Goal: Transaction & Acquisition: Purchase product/service

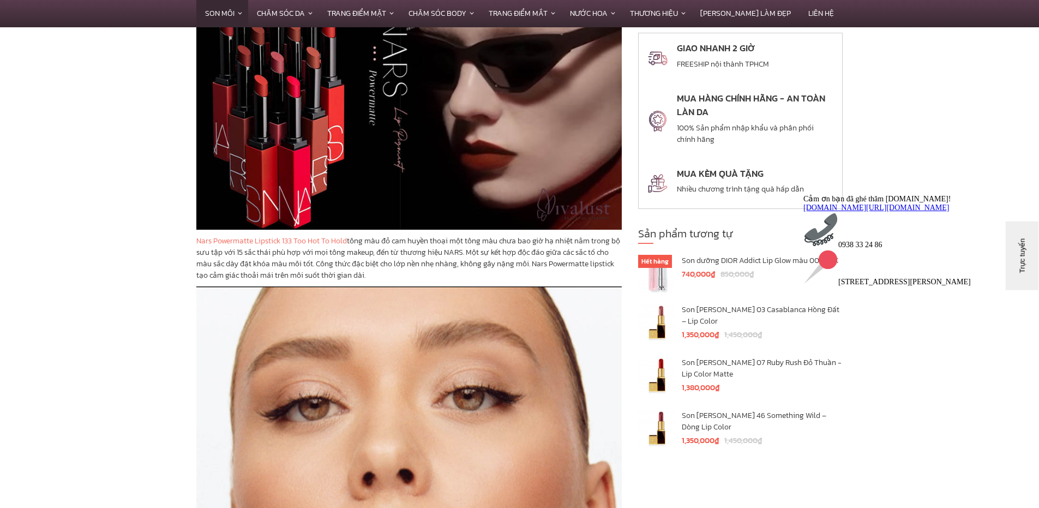
copy p "Nars Powermatte Lipstick 133 Too Hot To Hold tông màu đỏ cam huyền thoại một tô…"
drag, startPoint x: 195, startPoint y: 238, endPoint x: 409, endPoint y: 270, distance: 215.7
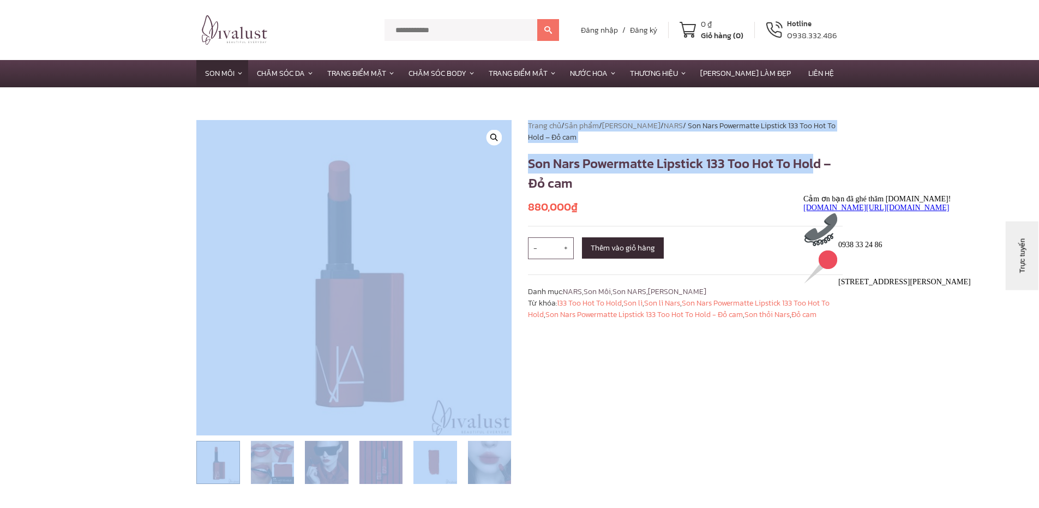
drag, startPoint x: 518, startPoint y: 161, endPoint x: 815, endPoint y: 158, distance: 297.4
click at [815, 158] on div "🔍 Trang chủ / Sản phẩm / Thương Hiệu / NARS / Son Nars Powermatte Lipstick 133 …" at bounding box center [519, 309] width 663 height 379
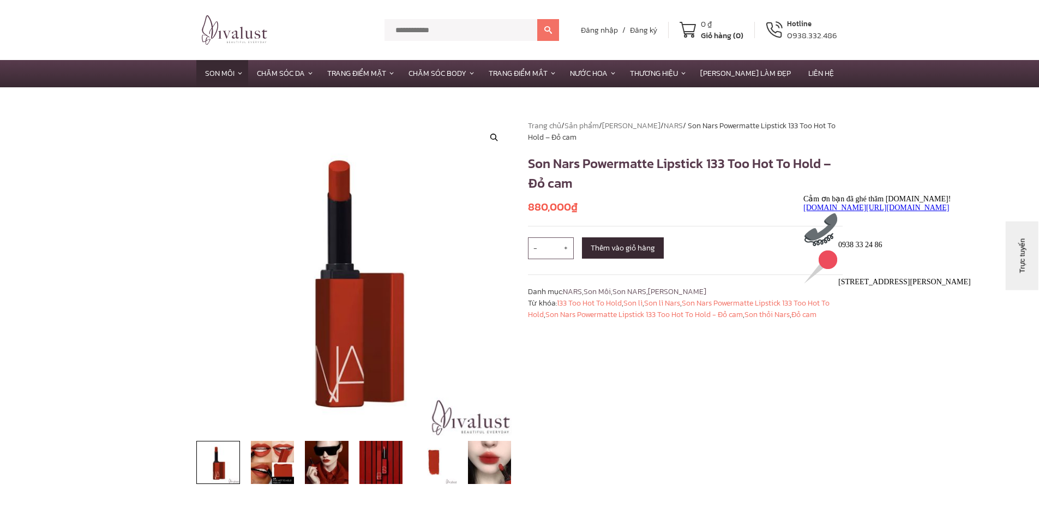
click at [837, 162] on h1 "Son Nars Powermatte Lipstick 133 Too Hot To Hold – Đỏ cam" at bounding box center [685, 173] width 315 height 39
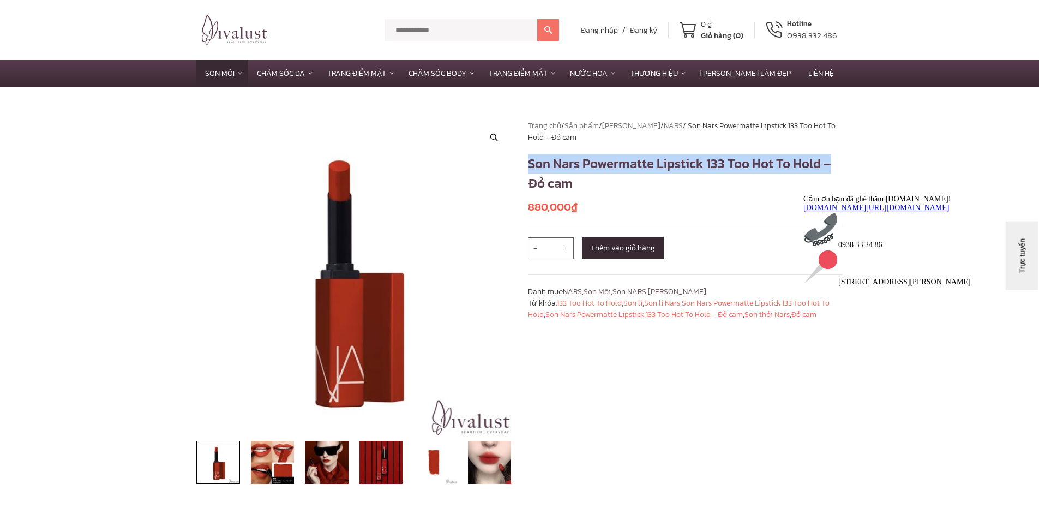
copy h1 "Son Nars Powermatte Lipstick 133 Too Hot To Hold –"
drag, startPoint x: 830, startPoint y: 163, endPoint x: 531, endPoint y: 130, distance: 300.8
click at [530, 155] on h1 "Son Nars Powermatte Lipstick 133 Too Hot To Hold – Đỏ cam" at bounding box center [685, 173] width 315 height 39
